Goal: Task Accomplishment & Management: Manage account settings

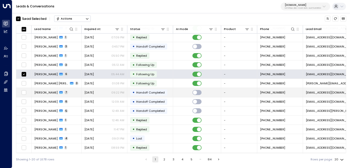
scroll to position [52, 0]
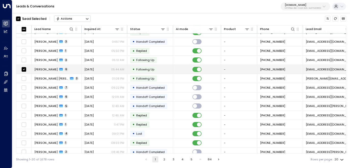
click at [73, 67] on td "[PERSON_NAME] 6" at bounding box center [57, 69] width 50 height 9
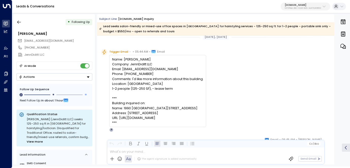
scroll to position [10, 0]
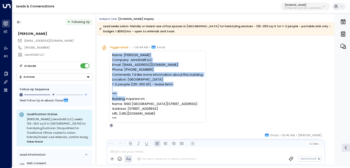
drag, startPoint x: 112, startPoint y: 55, endPoint x: 172, endPoint y: 86, distance: 67.8
click at [172, 86] on div "Name: [PERSON_NAME] Company: JennDiditt LLC Email: [EMAIL_ADDRESS][DOMAIN_NAME]…" at bounding box center [158, 87] width 92 height 68
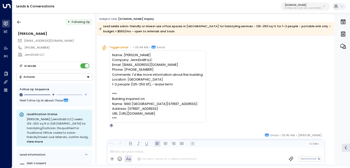
click at [233, 94] on div "Trigger Email • • 05:44 AM • Email Name: [PERSON_NAME] Company: JennDiditt LLC …" at bounding box center [216, 86] width 231 height 83
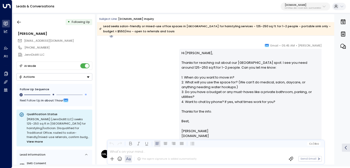
scroll to position [112, 0]
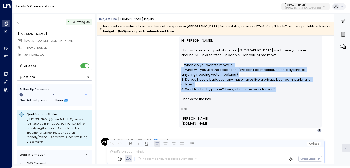
drag, startPoint x: 184, startPoint y: 65, endPoint x: 224, endPoint y: 93, distance: 49.1
click at [224, 93] on p "Hi [PERSON_NAME], Thanks for reaching out about our [GEOGRAPHIC_DATA] spot. I s…" at bounding box center [251, 82] width 138 height 88
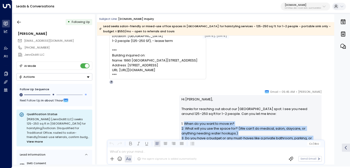
scroll to position [74, 0]
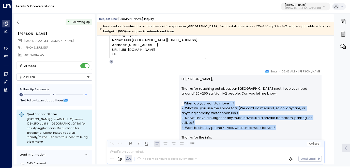
click at [206, 123] on p "Hi [PERSON_NAME], Thanks for reaching out about our [GEOGRAPHIC_DATA] spot. I s…" at bounding box center [251, 121] width 138 height 88
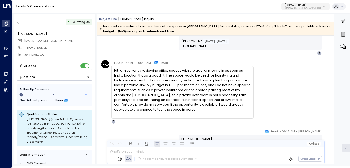
scroll to position [190, 0]
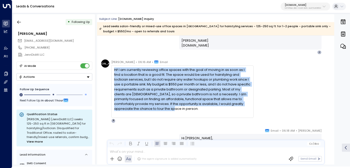
drag, startPoint x: 142, startPoint y: 110, endPoint x: 111, endPoint y: 70, distance: 50.3
click at [111, 70] on div "Hi! I am currently reviewing office spaces with the goal of moving in as soon a…" at bounding box center [182, 91] width 142 height 53
click at [109, 103] on div "[PERSON_NAME] • 06:16 AM • Email Hi! I am currently reviewing office spaces wit…" at bounding box center [177, 91] width 153 height 63
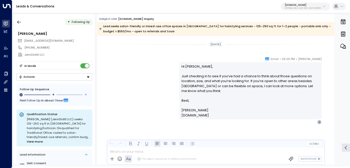
scroll to position [525, 0]
click at [311, 7] on p "[DOMAIN_NAME]" at bounding box center [303, 5] width 36 height 3
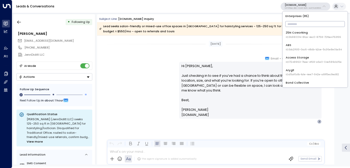
click at [299, 24] on input "text" at bounding box center [316, 24] width 60 height 8
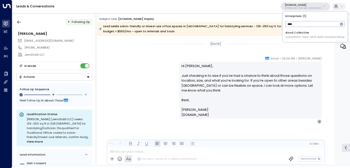
type input "****"
click at [309, 33] on div "Bond Collective ID: e5c8f306-7b86-487b-8d28-d066bc04964e" at bounding box center [315, 35] width 59 height 8
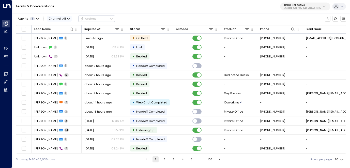
click at [55, 19] on span "Channel: All" at bounding box center [59, 19] width 25 height 6
click at [57, 45] on span "Voice" at bounding box center [54, 44] width 6 height 2
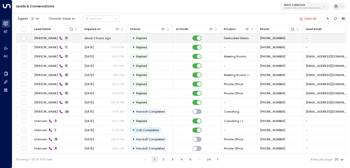
click at [108, 38] on span "about 2 hours ago" at bounding box center [97, 38] width 26 height 4
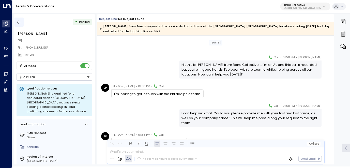
click at [21, 19] on button "button" at bounding box center [19, 22] width 9 height 9
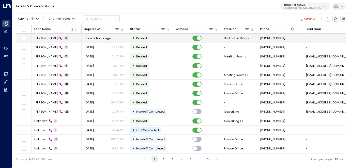
click at [89, 37] on span "about 2 hours ago" at bounding box center [97, 38] width 26 height 4
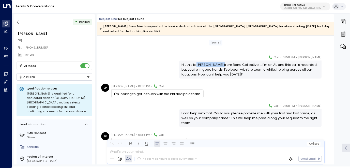
drag, startPoint x: 196, startPoint y: 65, endPoint x: 219, endPoint y: 66, distance: 22.7
click at [219, 66] on div "Hi , this is [PERSON_NAME] from Bond Collective.....I’m an AI, and this call’s …" at bounding box center [251, 69] width 138 height 15
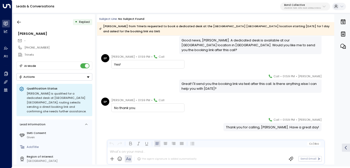
scroll to position [192, 0]
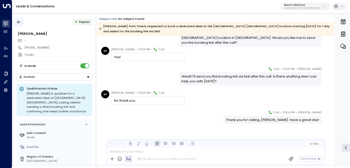
click at [19, 21] on icon "button" at bounding box center [19, 22] width 5 height 5
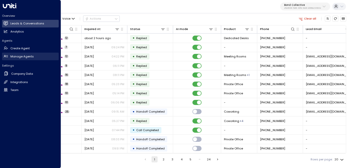
click at [28, 56] on h2 "Manage Agents" at bounding box center [21, 56] width 23 height 4
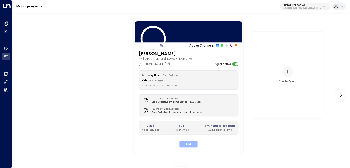
click at [183, 146] on button "Edit" at bounding box center [189, 144] width 18 height 7
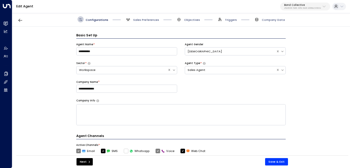
scroll to position [6, 0]
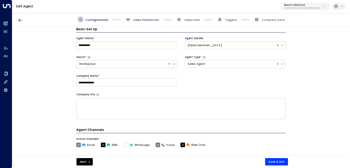
click at [149, 20] on span "Sales Preferences" at bounding box center [146, 20] width 26 height 4
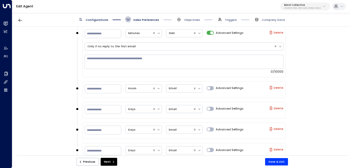
scroll to position [436, 0]
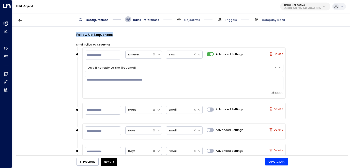
drag, startPoint x: 76, startPoint y: 34, endPoint x: 122, endPoint y: 33, distance: 46.3
click at [122, 33] on h3 "Follow Up Sequences" at bounding box center [181, 35] width 210 height 6
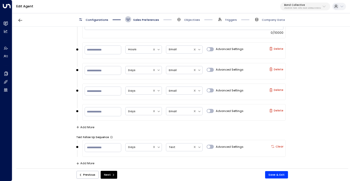
scroll to position [495, 0]
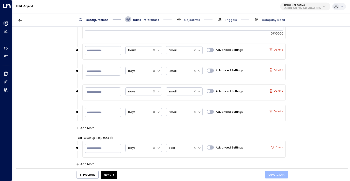
click at [277, 168] on button "Save & Exit" at bounding box center [276, 174] width 23 height 7
